Goal: Information Seeking & Learning: Learn about a topic

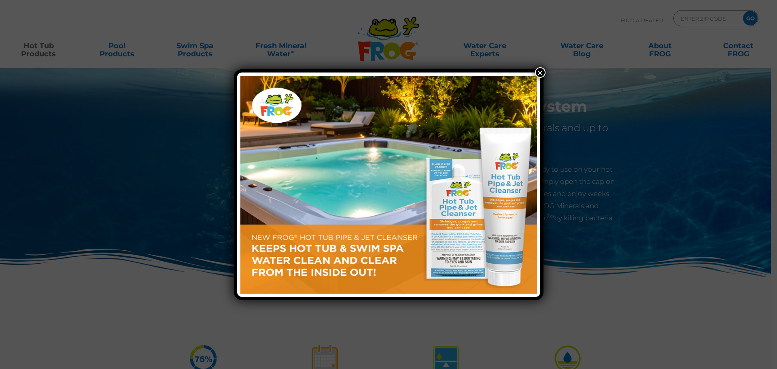
click at [541, 72] on button "×" at bounding box center [540, 72] width 11 height 11
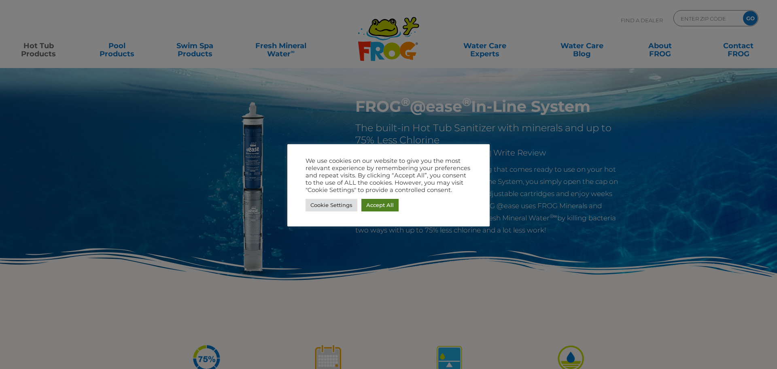
click at [376, 204] on link "Accept All" at bounding box center [379, 205] width 37 height 13
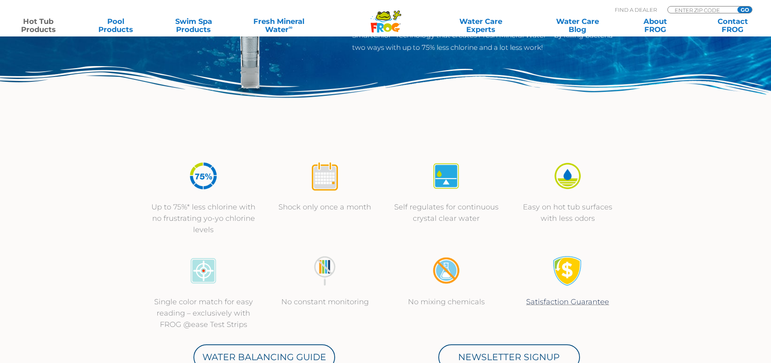
scroll to position [202, 0]
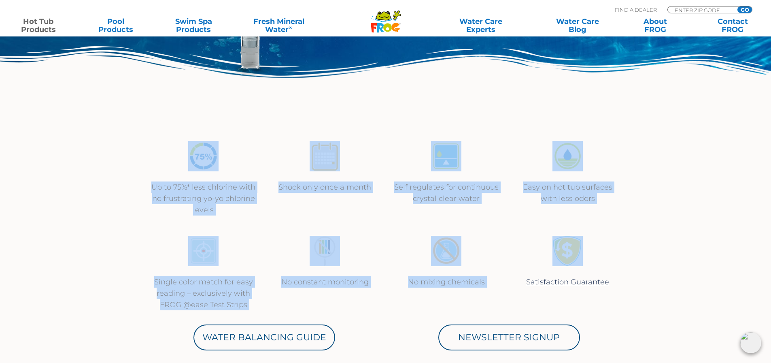
drag, startPoint x: 142, startPoint y: 142, endPoint x: 531, endPoint y: 245, distance: 402.7
click at [517, 235] on div at bounding box center [567, 255] width 105 height 40
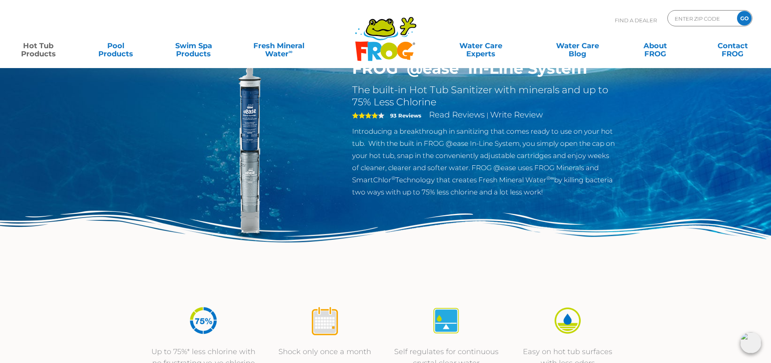
scroll to position [0, 0]
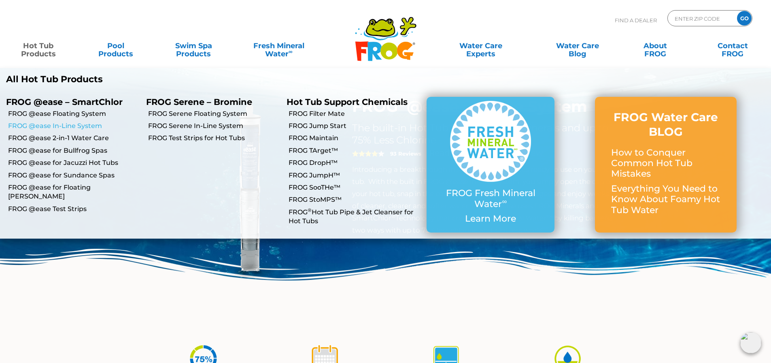
click at [70, 122] on link "FROG @ease In-Line System" at bounding box center [74, 125] width 132 height 9
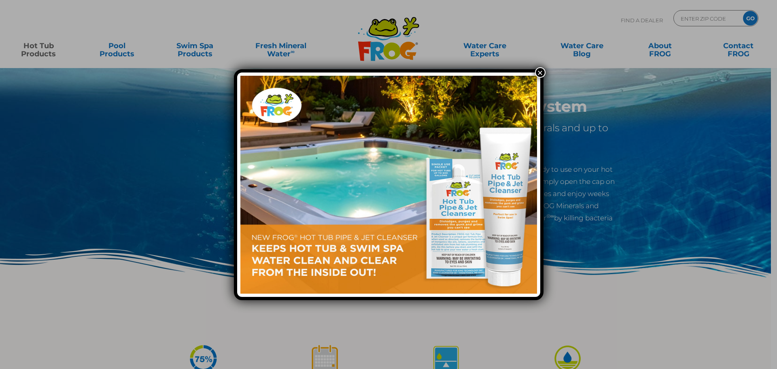
click at [539, 71] on button "×" at bounding box center [540, 72] width 11 height 11
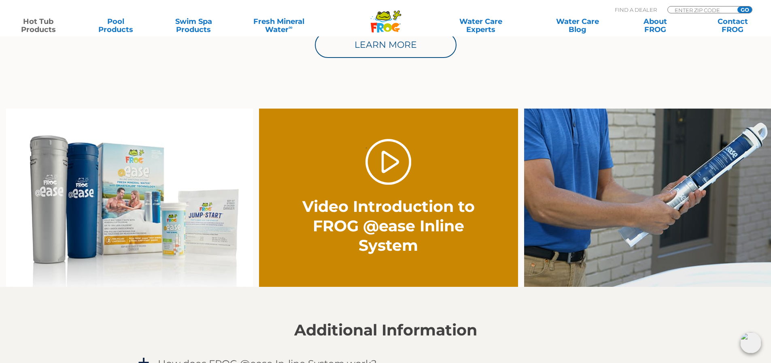
scroll to position [566, 0]
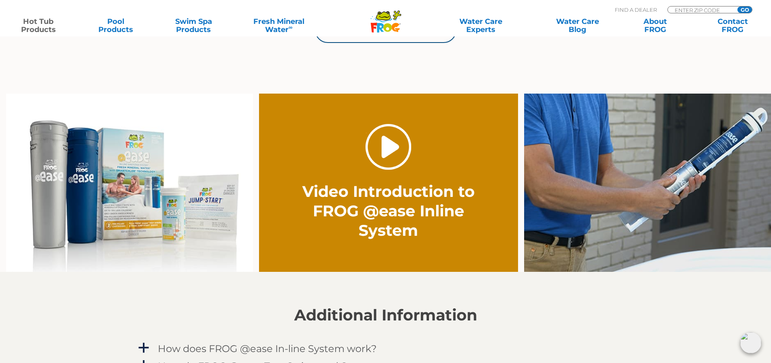
click at [382, 153] on link "." at bounding box center [388, 147] width 46 height 46
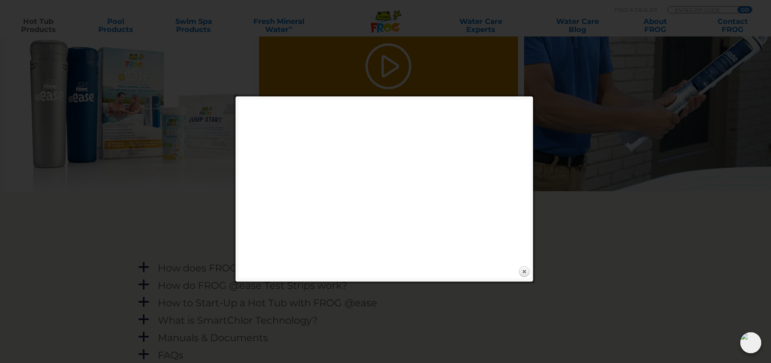
scroll to position [728, 0]
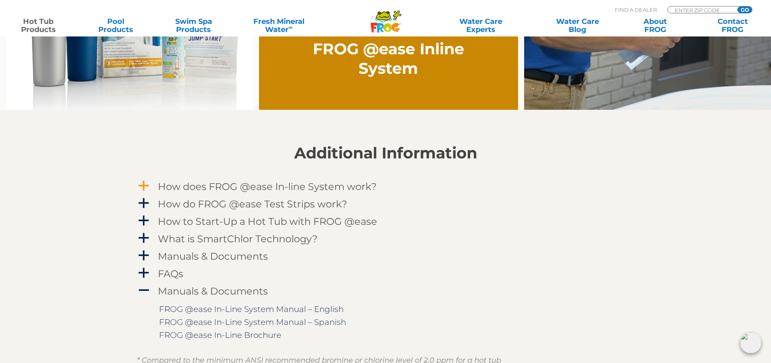
click at [277, 185] on h4 "How does FROG @ease In-line System work?" at bounding box center [267, 186] width 219 height 11
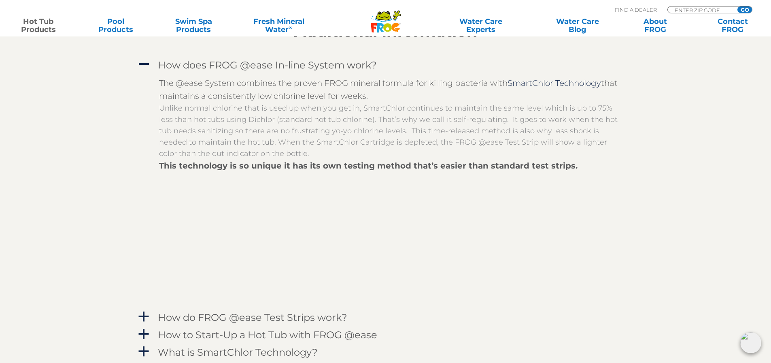
scroll to position [1484, 0]
